Goal: Information Seeking & Learning: Learn about a topic

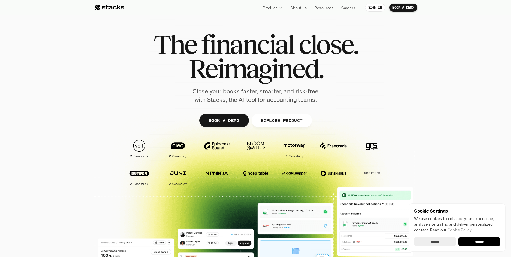
click at [480, 241] on input "******" at bounding box center [479, 241] width 42 height 9
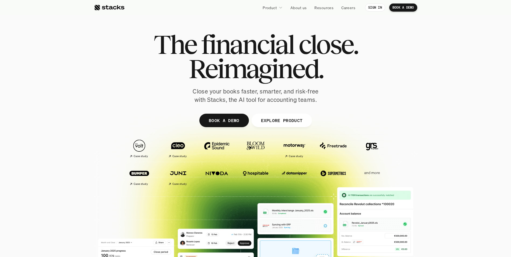
drag, startPoint x: 442, startPoint y: 76, endPoint x: 440, endPoint y: 80, distance: 5.2
click at [442, 76] on section "The financial close. Reimagined. Close your books faster, smarter, and risk-fre…" at bounding box center [255, 164] width 511 height 328
click at [234, 90] on p "Close your books faster, smarter, and risk-free with Stacks, the AI tool for ac…" at bounding box center [255, 95] width 135 height 17
drag, startPoint x: 222, startPoint y: 101, endPoint x: 285, endPoint y: 100, distance: 63.5
click at [285, 100] on p "Close your books faster, smarter, and risk-free with Stacks, the AI tool for ac…" at bounding box center [255, 95] width 135 height 17
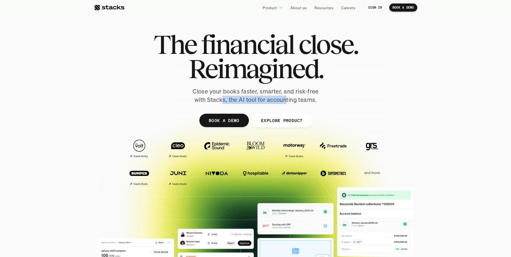
click at [285, 100] on p "Close your books faster, smarter, and risk-free with Stacks, the AI tool for ac…" at bounding box center [255, 95] width 135 height 17
click at [290, 121] on p "EXPLORE PRODUCT" at bounding box center [282, 120] width 42 height 8
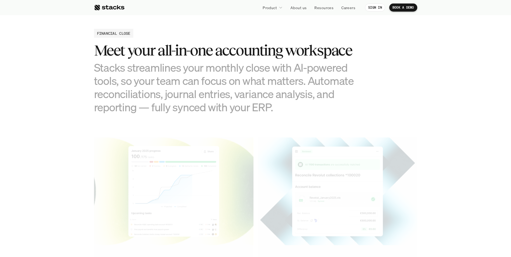
scroll to position [529, 0]
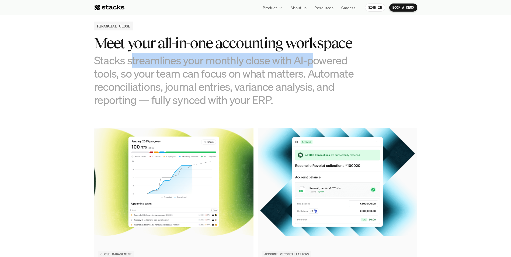
drag, startPoint x: 132, startPoint y: 60, endPoint x: 309, endPoint y: 62, distance: 177.7
click at [309, 62] on h3 "Stacks streamlines your monthly close with AI-powered tools, so your team can f…" at bounding box center [228, 80] width 269 height 53
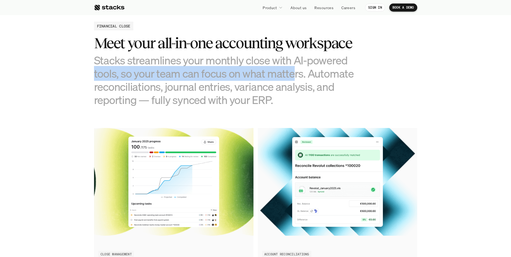
drag, startPoint x: 93, startPoint y: 69, endPoint x: 294, endPoint y: 70, distance: 200.8
click at [294, 70] on h3 "Stacks streamlines your monthly close with AI-powered tools, so your team can f…" at bounding box center [228, 80] width 269 height 53
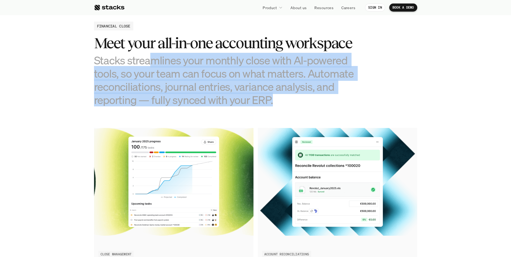
drag, startPoint x: 152, startPoint y: 59, endPoint x: 348, endPoint y: 103, distance: 200.6
click at [348, 103] on h3 "Stacks streamlines your monthly close with AI-powered tools, so your team can f…" at bounding box center [228, 80] width 269 height 53
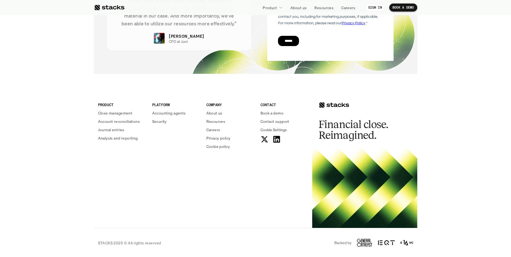
scroll to position [1931, 0]
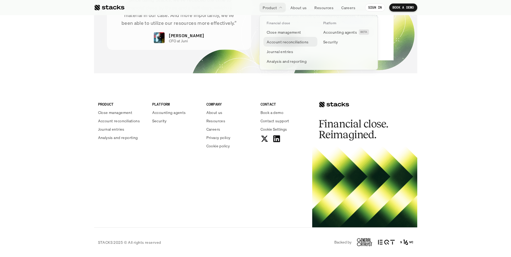
click at [305, 41] on p "Account reconciliations" at bounding box center [287, 42] width 42 height 6
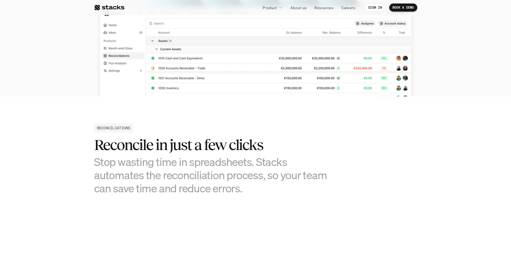
scroll to position [188, 0]
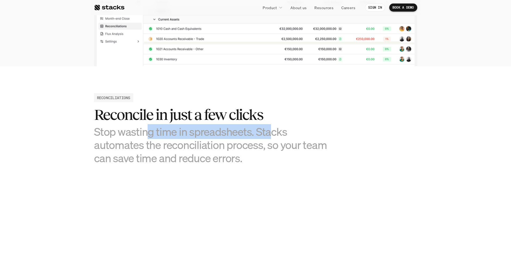
drag, startPoint x: 149, startPoint y: 131, endPoint x: 271, endPoint y: 133, distance: 121.7
click at [271, 133] on h3 "Stop wasting time in spreadsheets. Stacks automates the reconciliation process,…" at bounding box center [215, 145] width 242 height 40
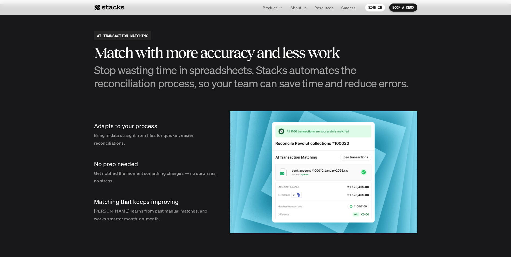
scroll to position [727, 0]
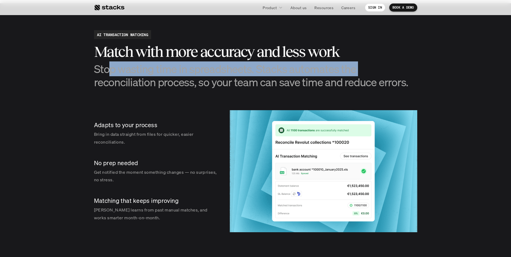
drag, startPoint x: 112, startPoint y: 71, endPoint x: 358, endPoint y: 69, distance: 245.7
click at [358, 69] on h3 "Stop wasting time in spreadsheets. Stacks automates the reconciliation process,…" at bounding box center [255, 75] width 323 height 26
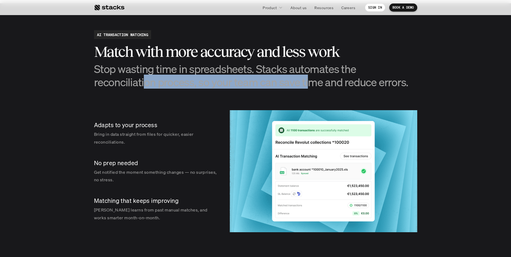
drag, startPoint x: 147, startPoint y: 82, endPoint x: 311, endPoint y: 82, distance: 164.2
click at [311, 82] on h3 "Stop wasting time in spreadsheets. Stacks automates the reconciliation process,…" at bounding box center [255, 75] width 323 height 26
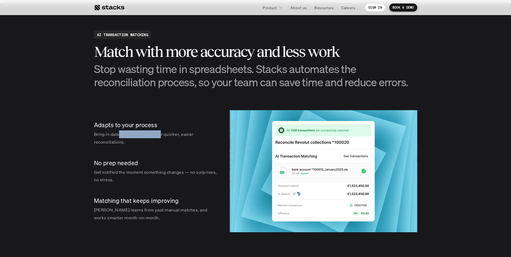
drag, startPoint x: 120, startPoint y: 135, endPoint x: 161, endPoint y: 136, distance: 41.7
click at [161, 136] on p "Bring in data straight from files for quicker, easier reconciliations." at bounding box center [156, 138] width 125 height 16
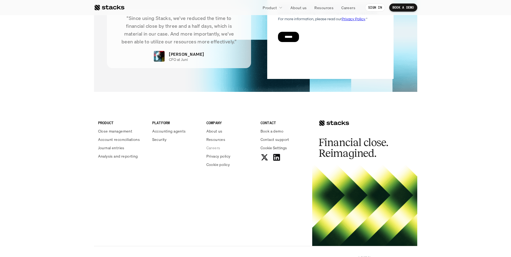
scroll to position [1307, 0]
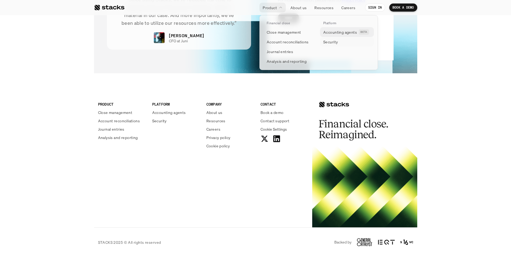
click at [333, 33] on p "Accounting agents" at bounding box center [340, 32] width 34 height 6
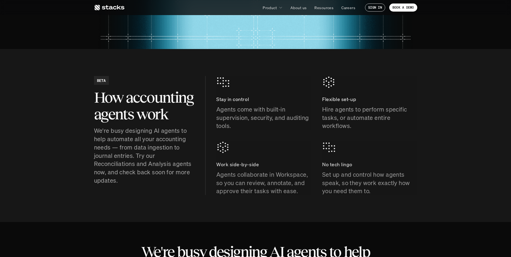
scroll to position [188, 0]
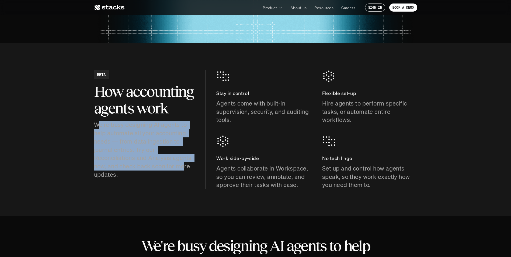
drag, startPoint x: 98, startPoint y: 124, endPoint x: 185, endPoint y: 168, distance: 97.6
click at [185, 168] on p "We're busy designing AI agents to help automate all your accounting needs — fro…" at bounding box center [144, 150] width 100 height 58
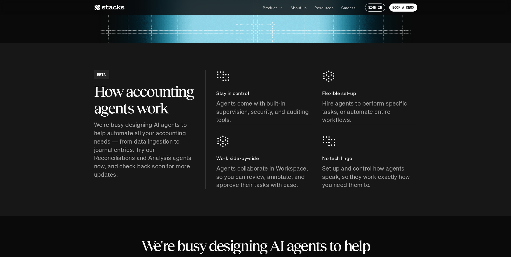
drag, startPoint x: 185, startPoint y: 168, endPoint x: 236, endPoint y: 104, distance: 82.0
click at [236, 104] on p "Agents come with built-in supervision, security, and auditing tools." at bounding box center [263, 111] width 95 height 25
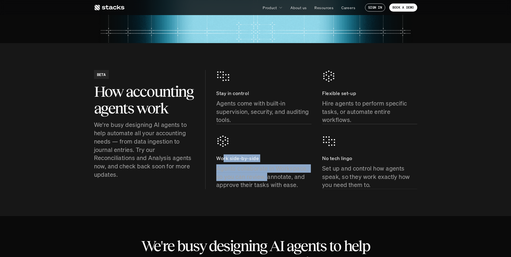
drag, startPoint x: 224, startPoint y: 159, endPoint x: 268, endPoint y: 179, distance: 48.3
click at [268, 179] on div "Work side-by-side Agents collaborate in Workspace, so you can review, annotate,…" at bounding box center [263, 171] width 95 height 35
drag, startPoint x: 268, startPoint y: 179, endPoint x: 247, endPoint y: 177, distance: 20.9
click at [247, 177] on p "Agents collaborate in Workspace, so you can review, annotate, and approve their…" at bounding box center [263, 176] width 95 height 25
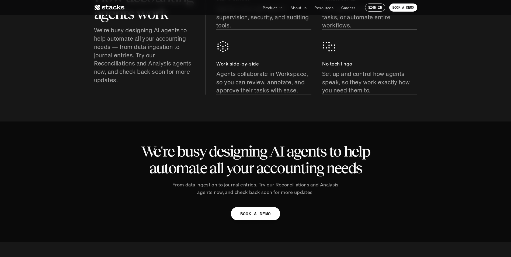
scroll to position [323, 0]
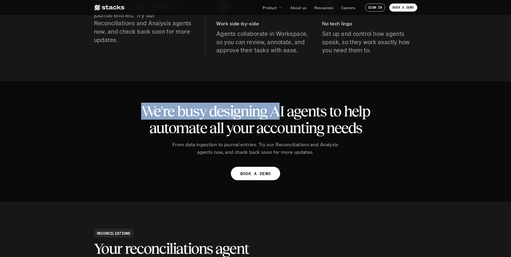
drag, startPoint x: 143, startPoint y: 110, endPoint x: 278, endPoint y: 114, distance: 135.2
click at [278, 114] on h2 "We're busy designing AI agents to help automate all your accounting needs" at bounding box center [255, 119] width 237 height 33
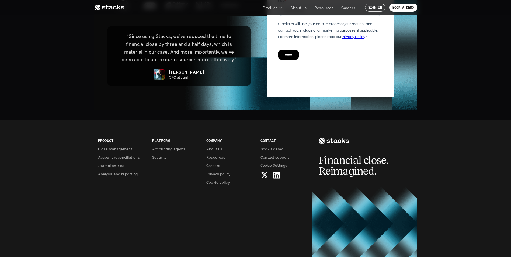
scroll to position [1265, 0]
